Goal: Ask a question

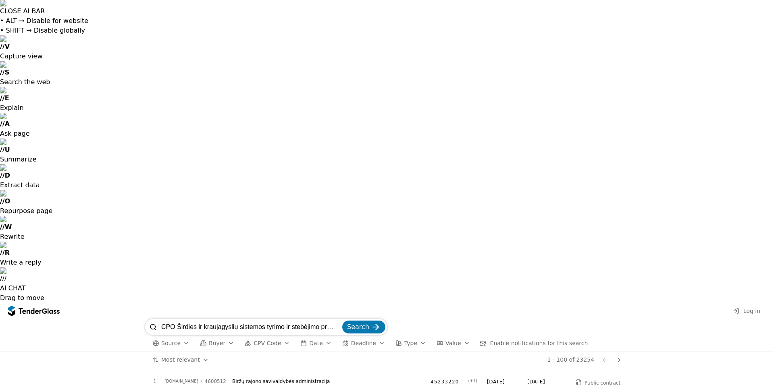
type input "CPO Širdies ir kraujagyslių sistemos tyrimo ir stebėjimo prietaisų pirkimas"
click at [363, 323] on span "Search" at bounding box center [358, 327] width 22 height 8
click at [207, 385] on h2 "CPO Širdies ir kraujagyslių sistemos tyrimo ir stebėjimo prietaisų pirkimas (Ma…" at bounding box center [293, 391] width 258 height 9
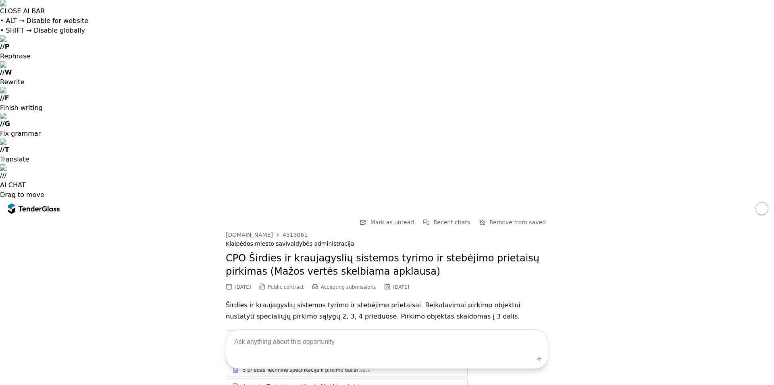
click at [328, 342] on textarea at bounding box center [387, 342] width 322 height 24
type textarea "ka reikia pateikti kartu su pasiulymu?"
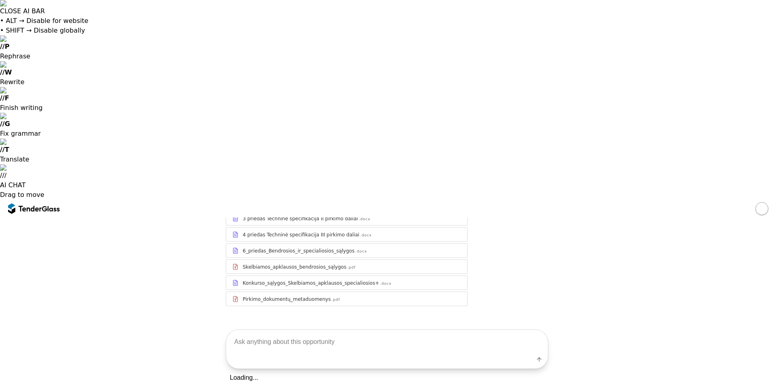
scroll to position [251, 0]
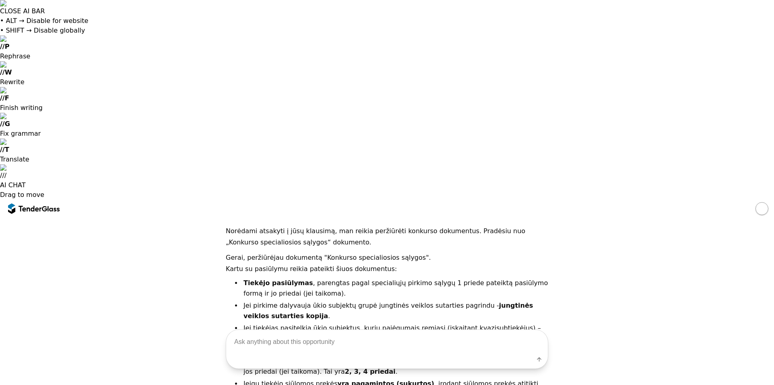
scroll to position [328, 0]
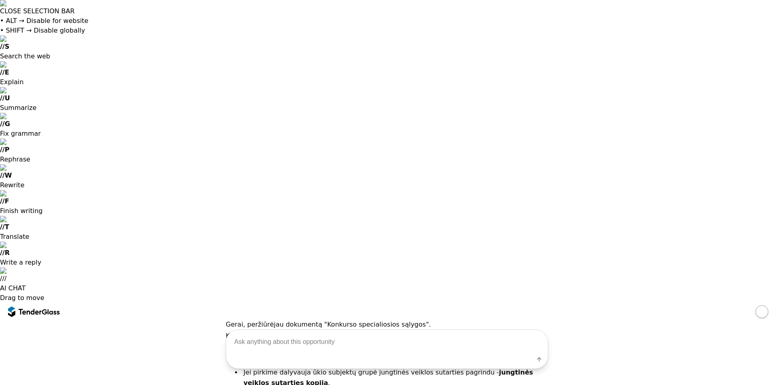
drag, startPoint x: 289, startPoint y: 293, endPoint x: 364, endPoint y: 300, distance: 75.7
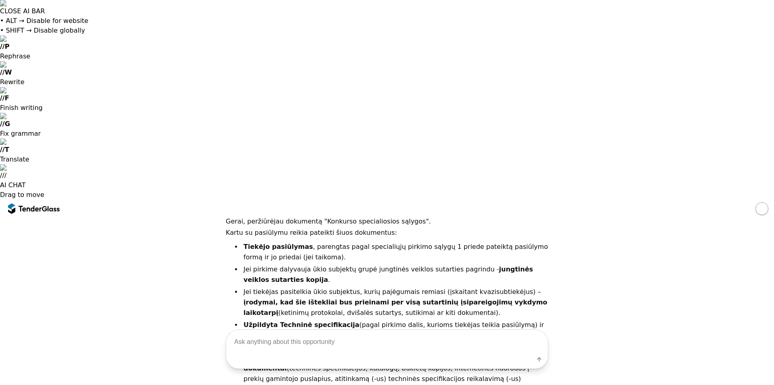
click at [359, 345] on textarea at bounding box center [387, 342] width 322 height 24
type textarea "o"
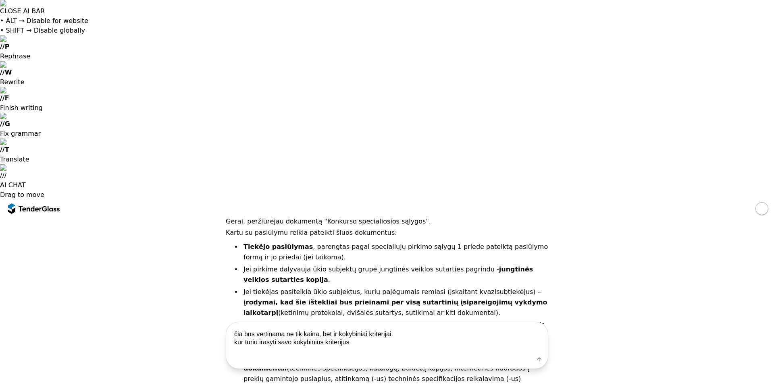
type textarea "čia bus vertinama ne tik kaina, bet ir kokybiniai kriterijai. kur turiu irasyti…"
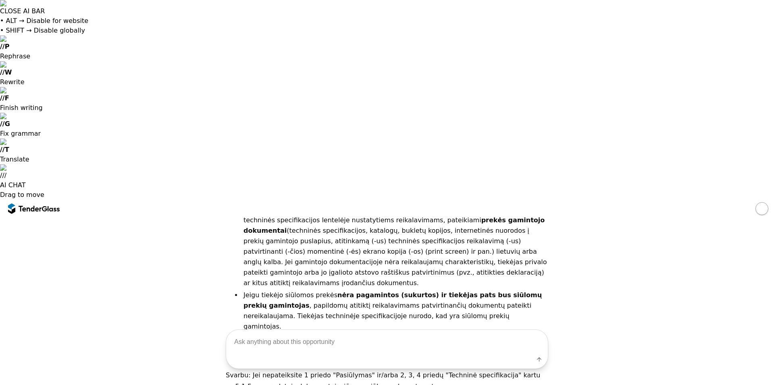
scroll to position [627, 0]
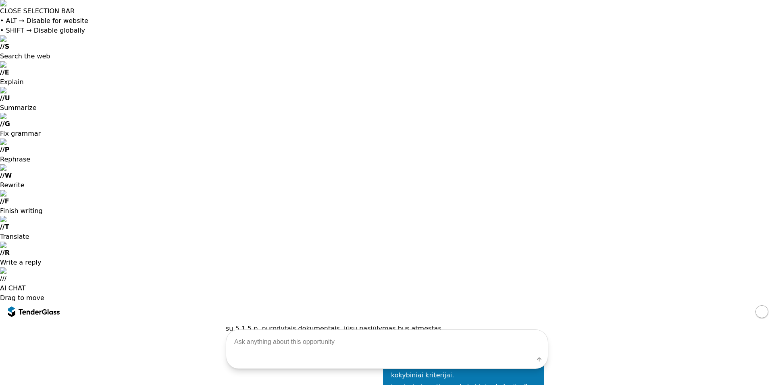
drag, startPoint x: 326, startPoint y: 211, endPoint x: 251, endPoint y: 224, distance: 75.6
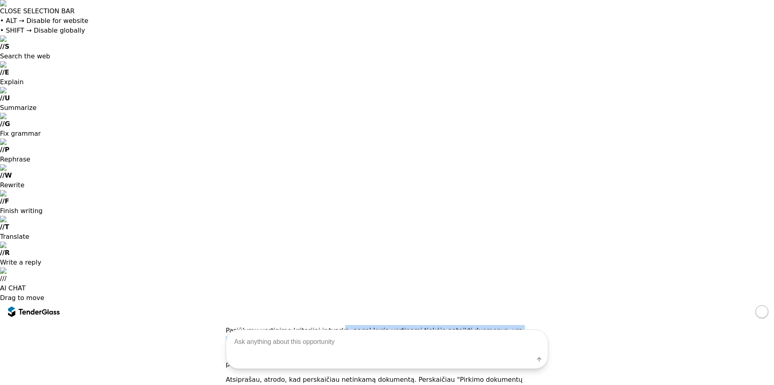
scroll to position [869, 0]
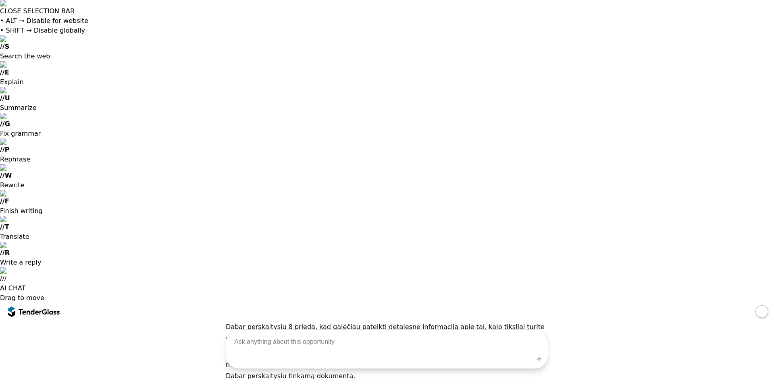
drag, startPoint x: 265, startPoint y: 159, endPoint x: 299, endPoint y: 235, distance: 83.5
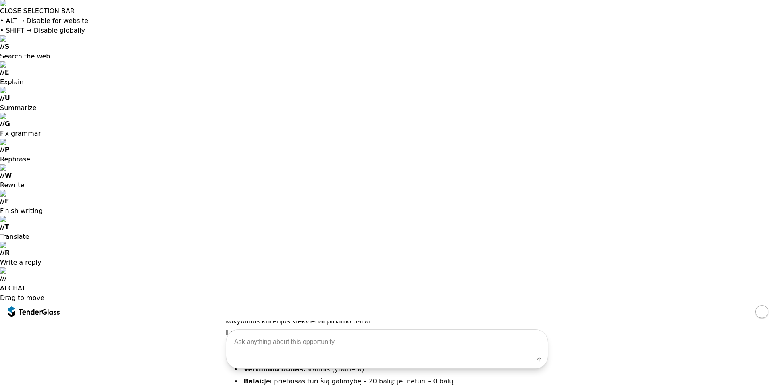
scroll to position [957, 0]
drag, startPoint x: 285, startPoint y: 266, endPoint x: 473, endPoint y: 266, distance: 188.2
